Goal: Task Accomplishment & Management: Manage account settings

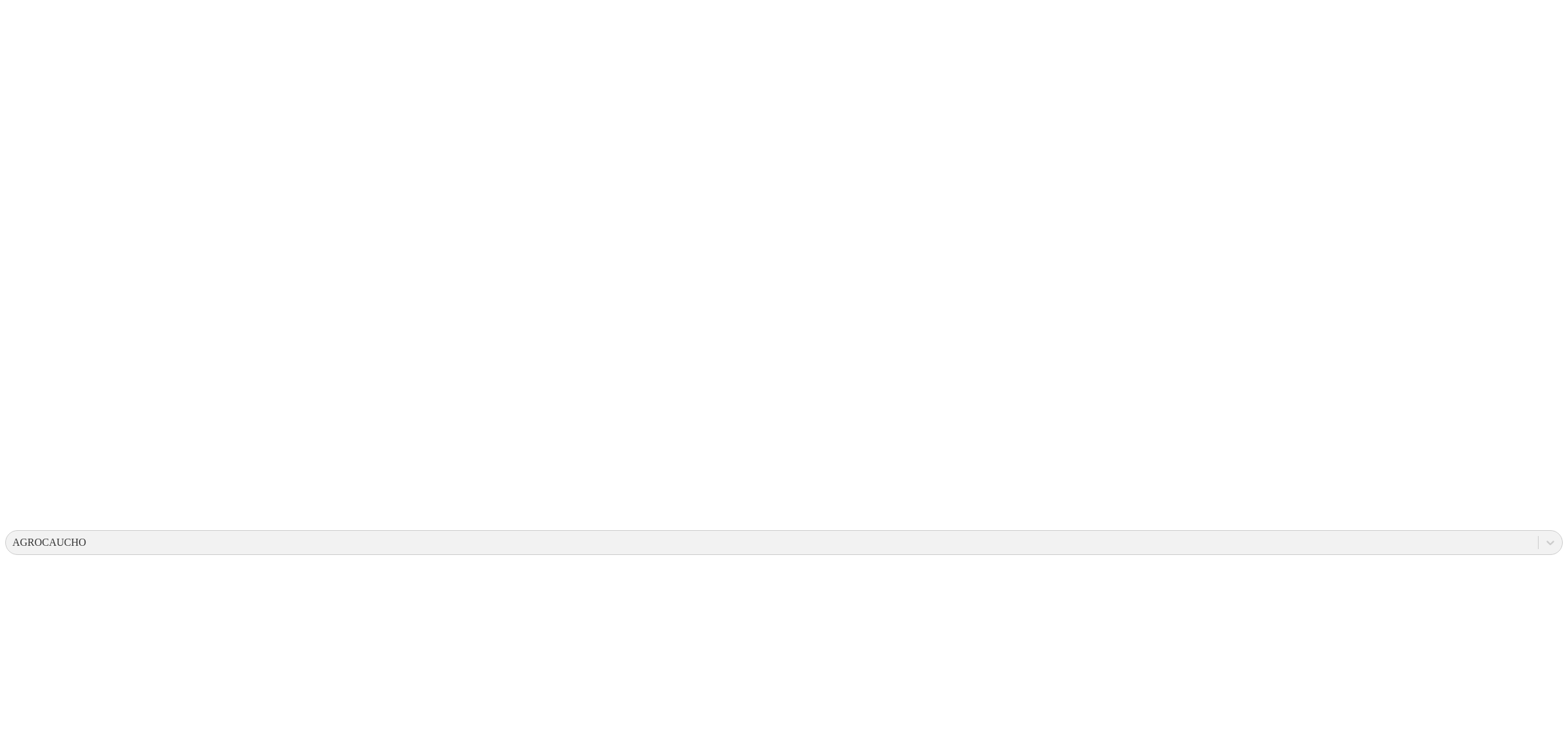
drag, startPoint x: 482, startPoint y: 106, endPoint x: 431, endPoint y: 122, distance: 53.5
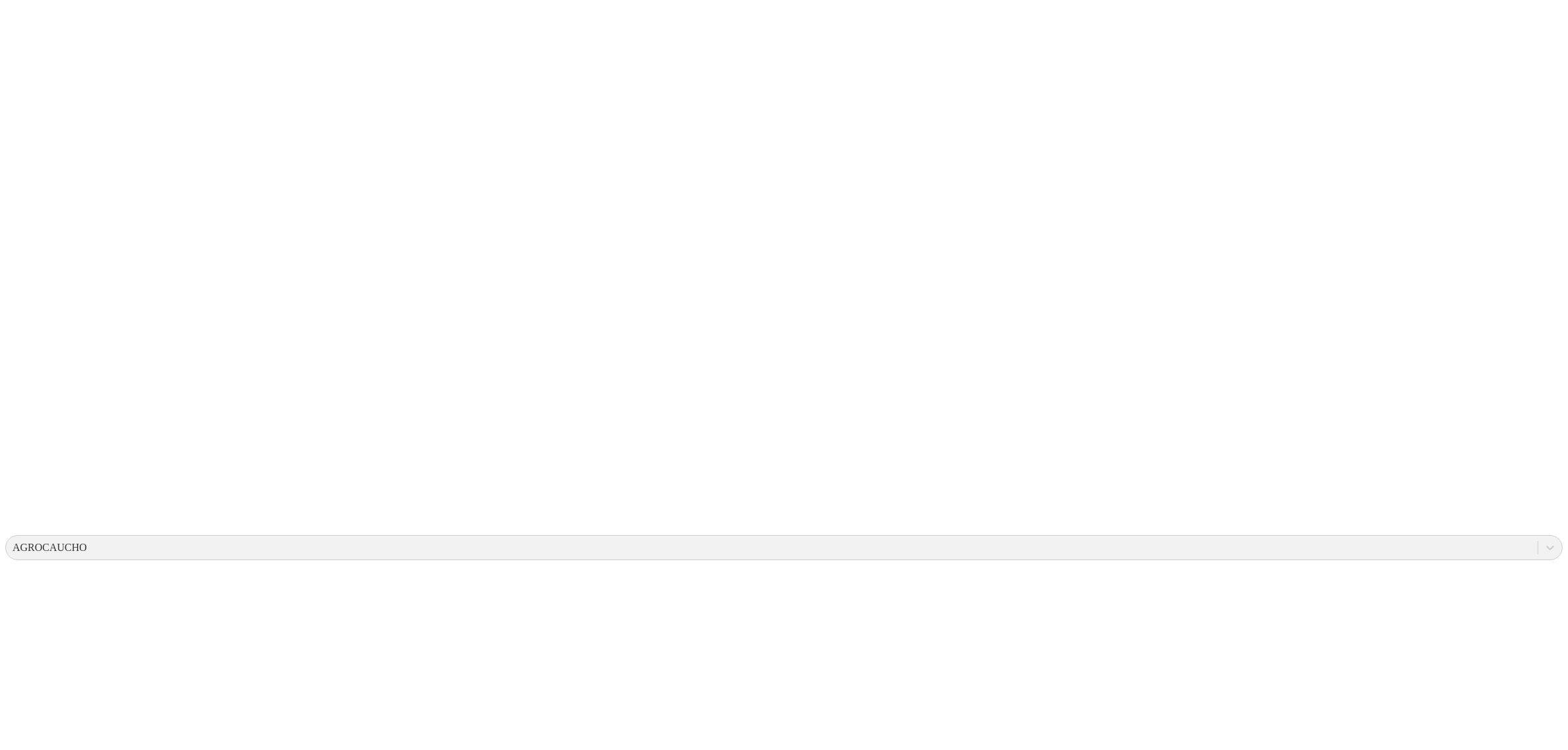
drag, startPoint x: 648, startPoint y: 138, endPoint x: 679, endPoint y: 140, distance: 31.1
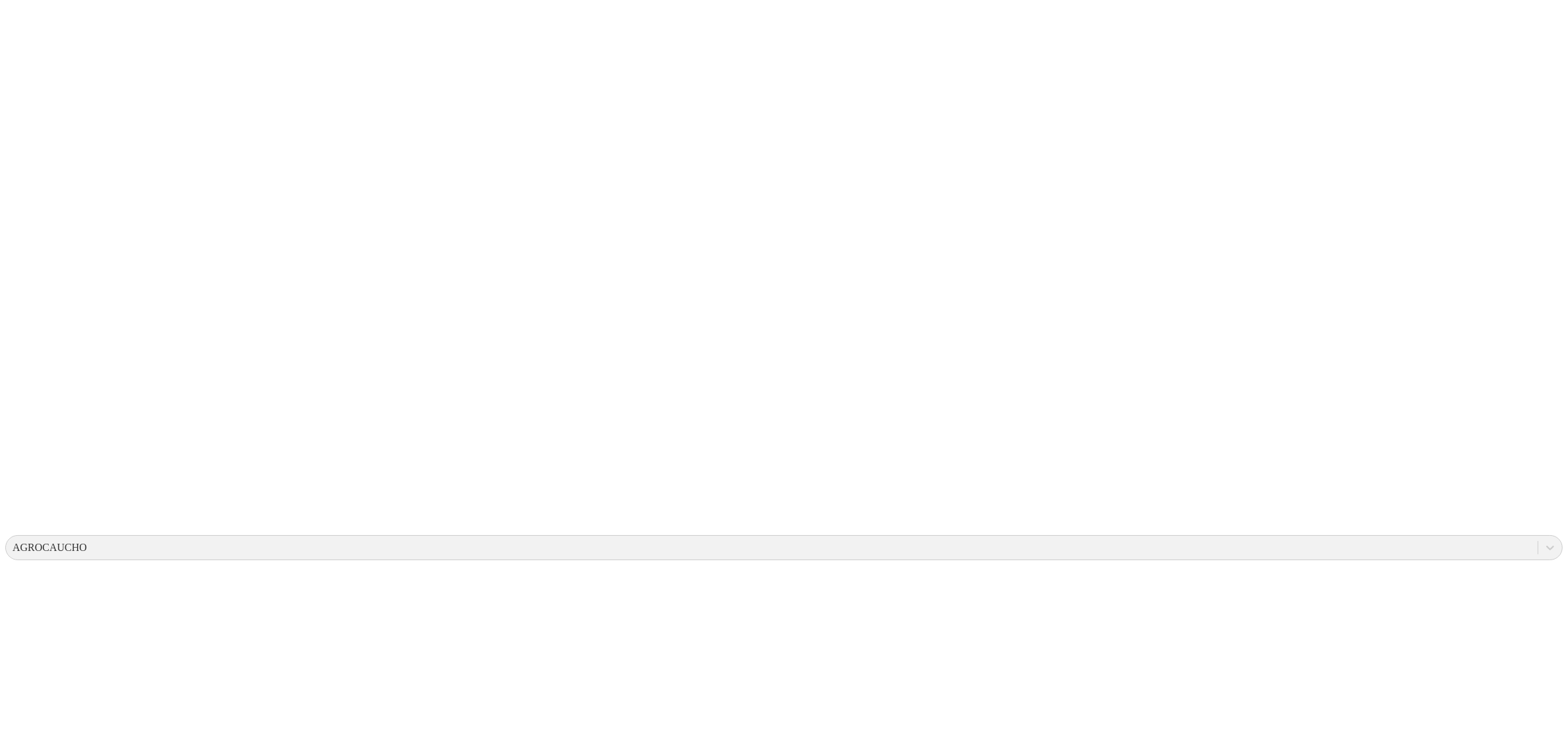
click at [1556, 541] on icon at bounding box center [1563, 547] width 13 height 13
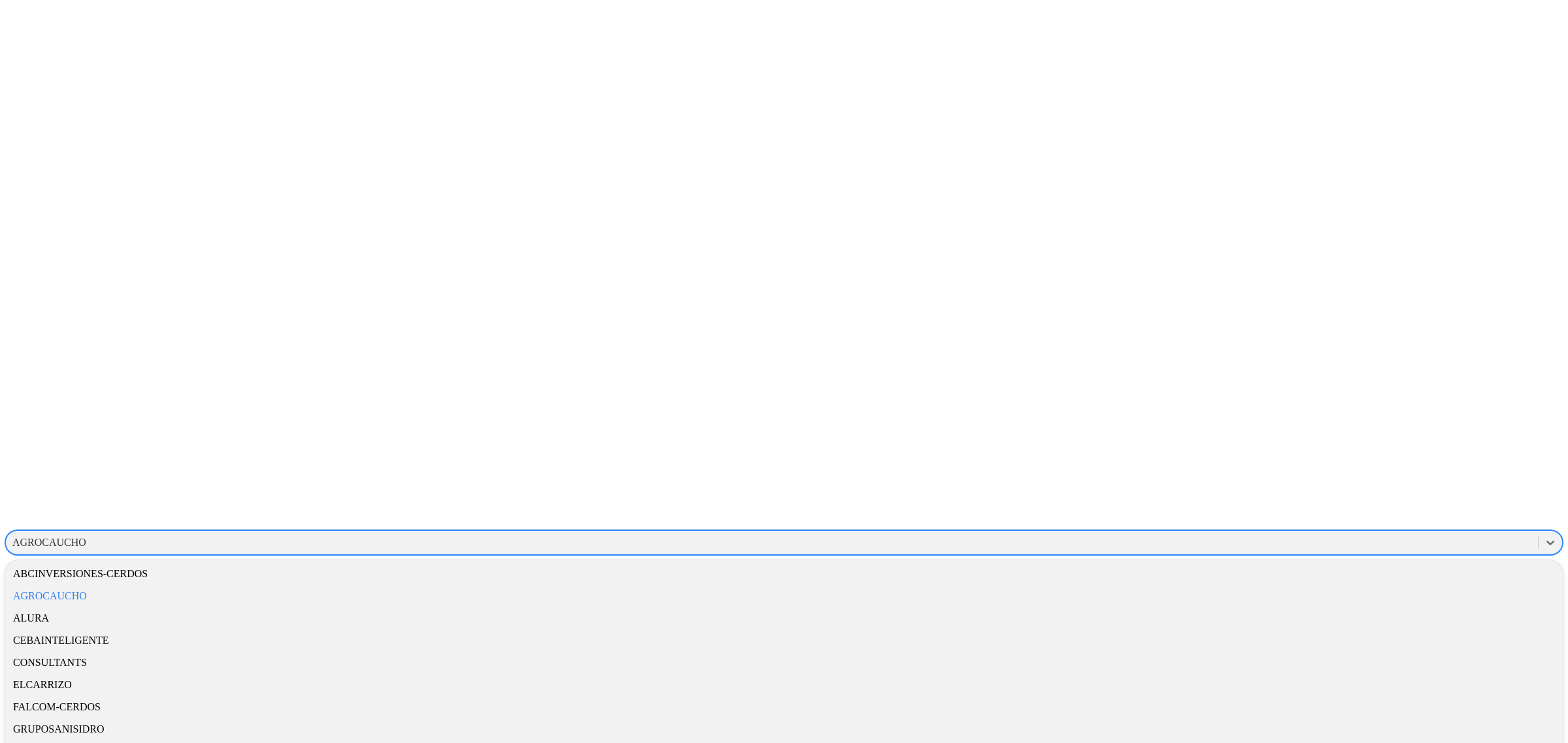
click at [1379, 585] on div "AGROCAUCHO" at bounding box center [784, 596] width 1557 height 22
